Goal: Task Accomplishment & Management: Use online tool/utility

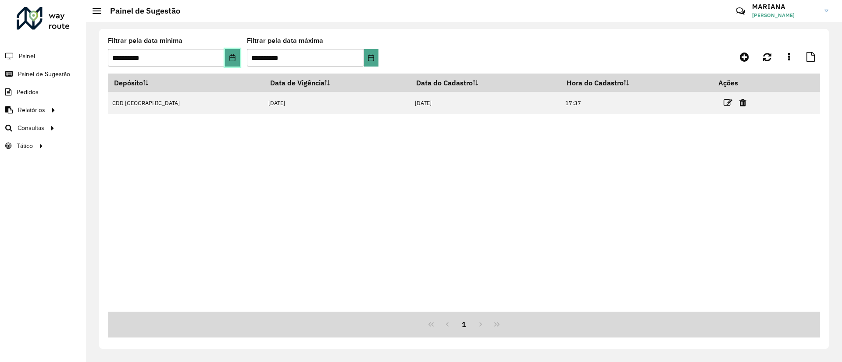
drag, startPoint x: 235, startPoint y: 54, endPoint x: 235, endPoint y: 59, distance: 4.8
click at [235, 54] on icon "Choose Date" at bounding box center [232, 57] width 7 height 7
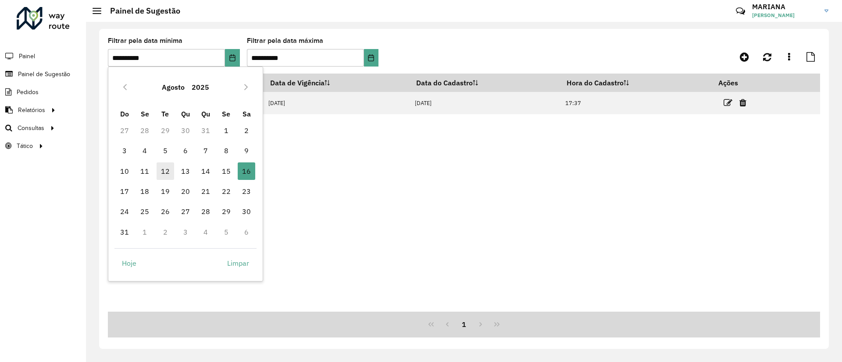
click at [166, 172] on span "12" at bounding box center [165, 172] width 18 height 18
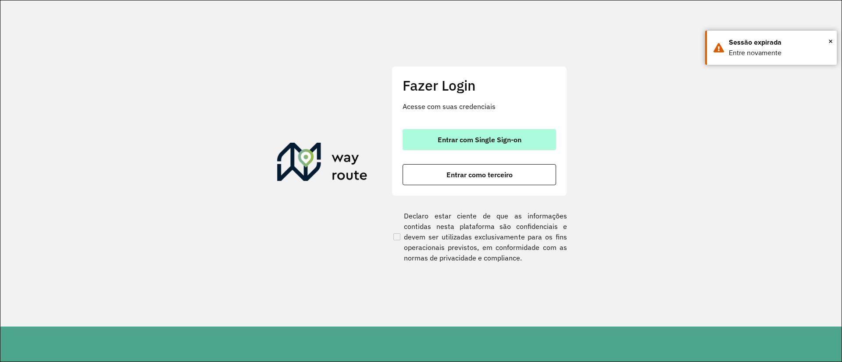
click at [462, 143] on span "Entrar com Single Sign-on" at bounding box center [479, 139] width 84 height 7
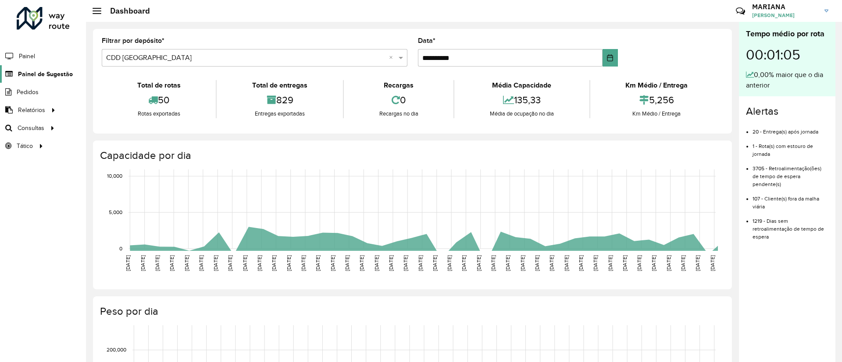
click at [27, 73] on span "Painel de Sugestão" at bounding box center [45, 74] width 55 height 9
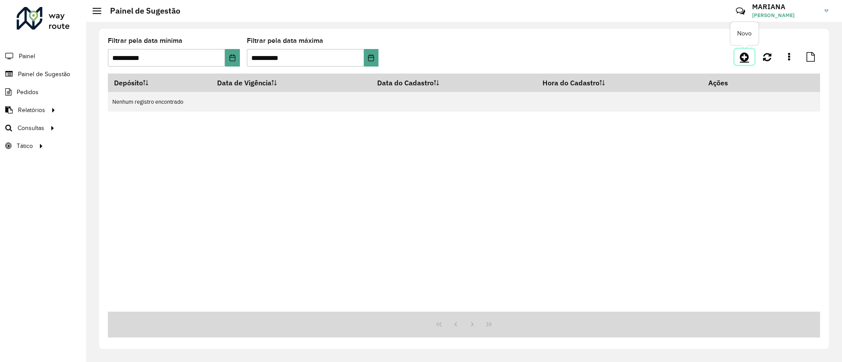
click at [742, 60] on icon at bounding box center [743, 57] width 9 height 11
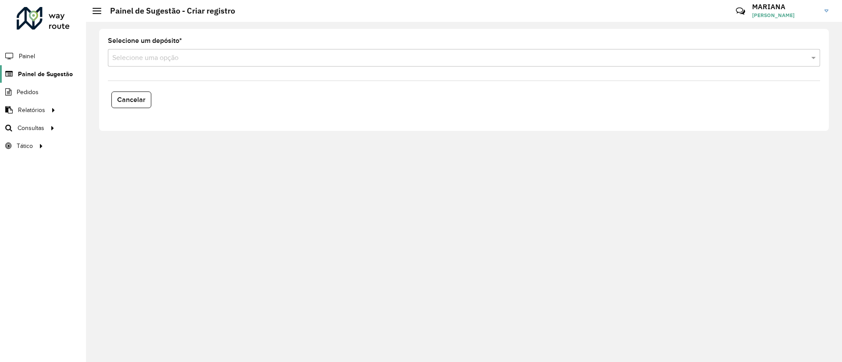
click at [52, 75] on span "Painel de Sugestão" at bounding box center [45, 74] width 55 height 9
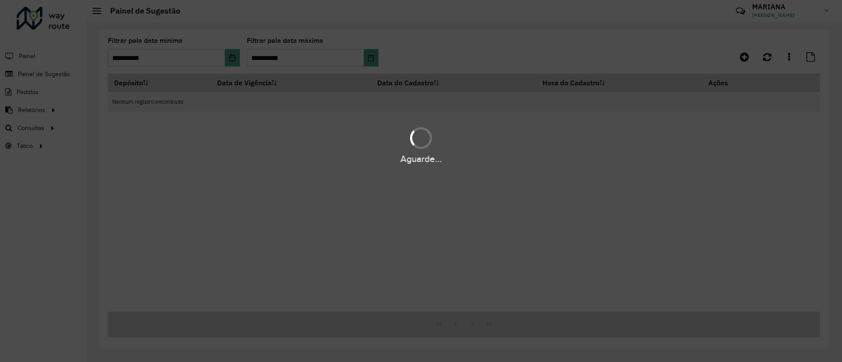
click at [231, 61] on div "Aguarde..." at bounding box center [421, 181] width 842 height 362
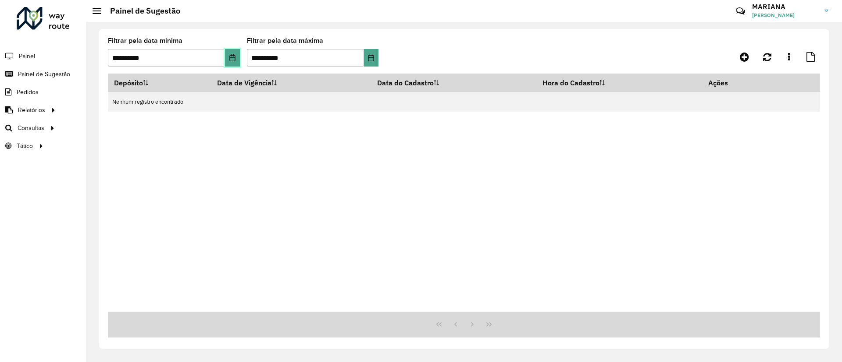
click at [234, 56] on icon "Choose Date" at bounding box center [232, 57] width 7 height 7
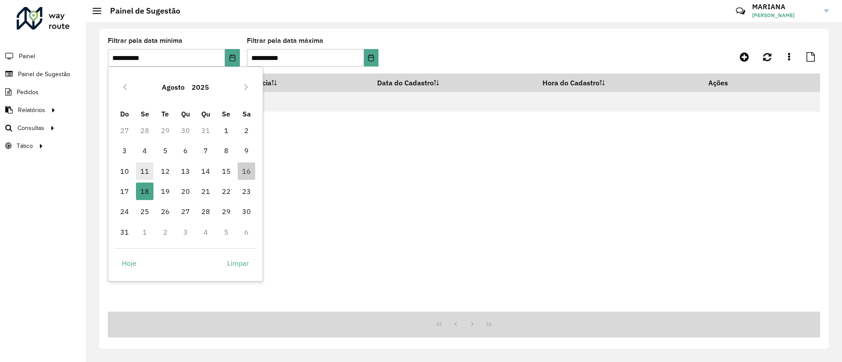
click at [147, 168] on span "11" at bounding box center [145, 172] width 18 height 18
type input "**********"
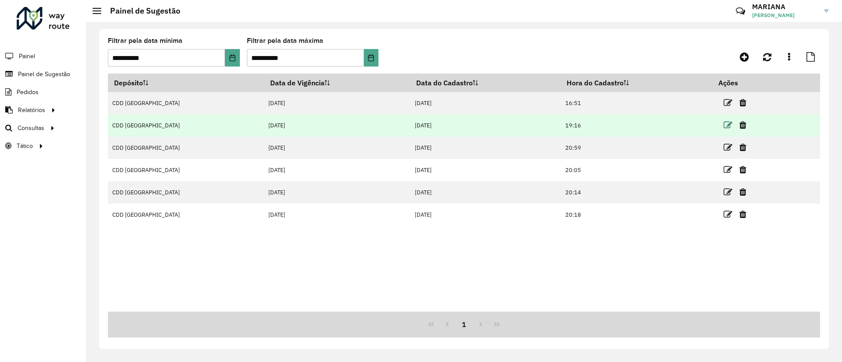
click at [723, 125] on icon at bounding box center [727, 125] width 9 height 9
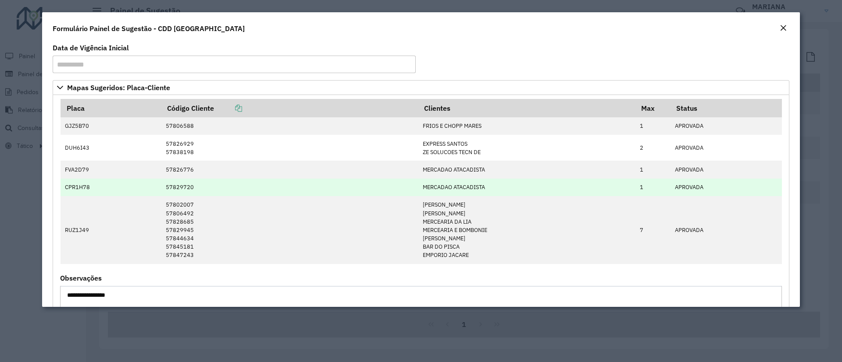
click at [185, 187] on td "57829720" at bounding box center [289, 188] width 256 height 18
